Goal: Information Seeking & Learning: Learn about a topic

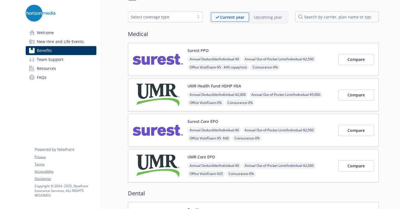
scroll to position [28, 0]
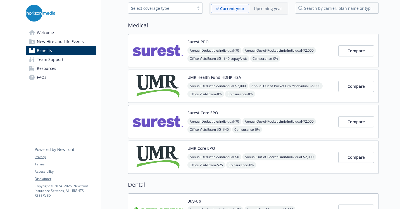
click at [164, 120] on img at bounding box center [158, 122] width 50 height 24
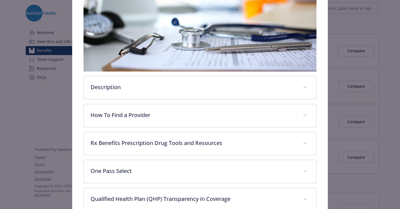
scroll to position [101, 0]
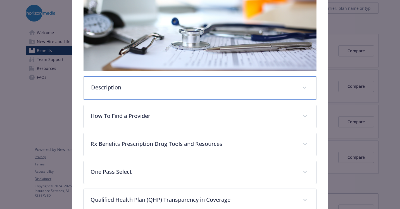
click at [199, 92] on div "Description" at bounding box center [200, 88] width 232 height 24
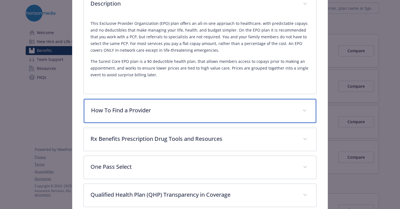
click at [169, 111] on p "How To Find a Provider" at bounding box center [193, 110] width 204 height 8
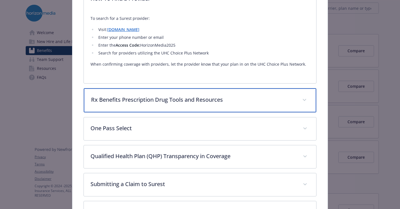
click at [176, 99] on p "Rx Benefits Prescription Drug Tools and Resources" at bounding box center [193, 99] width 204 height 8
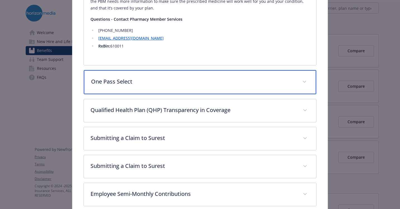
scroll to position [860, 0]
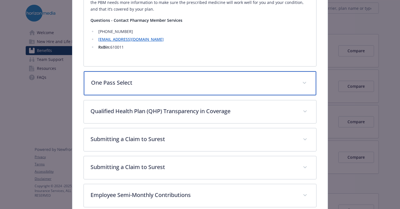
click at [177, 84] on p "One Pass Select" at bounding box center [193, 82] width 204 height 8
